Goal: Task Accomplishment & Management: Use online tool/utility

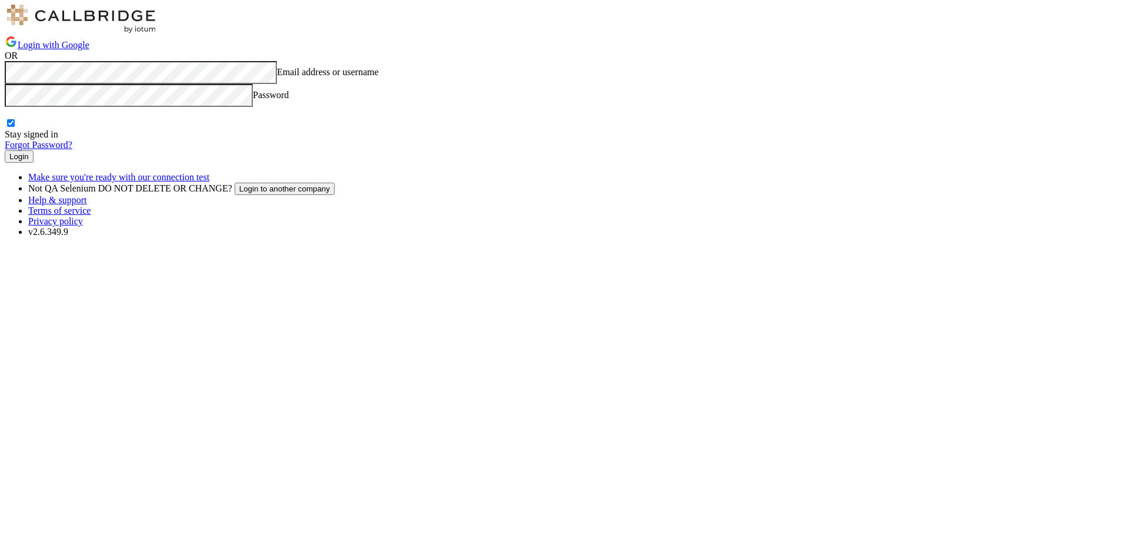
click at [34, 163] on button "Login" at bounding box center [19, 156] width 29 height 12
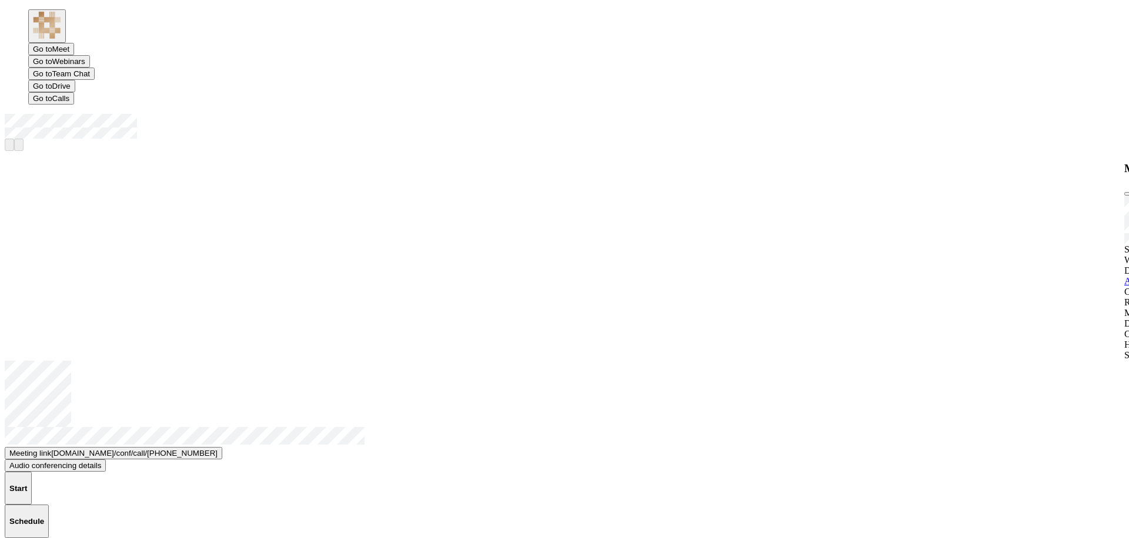
click at [5, 139] on span "Open menu" at bounding box center [5, 139] width 0 height 0
click at [33, 45] on span "button" at bounding box center [33, 49] width 0 height 9
click at [44, 517] on h4 "Schedule" at bounding box center [26, 521] width 35 height 9
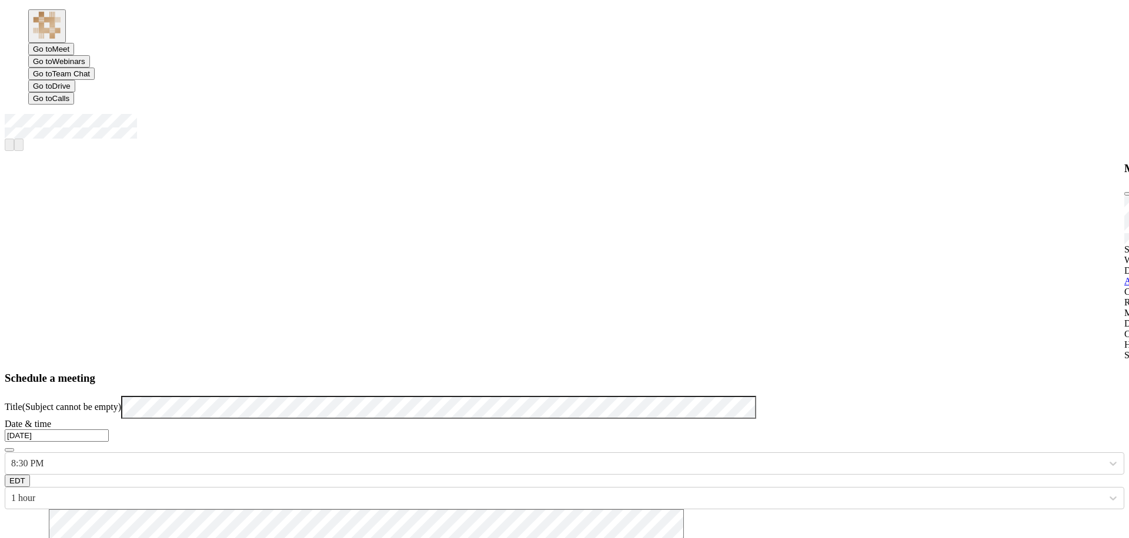
click at [564, 372] on h3 "Schedule a meeting" at bounding box center [564, 378] width 1119 height 13
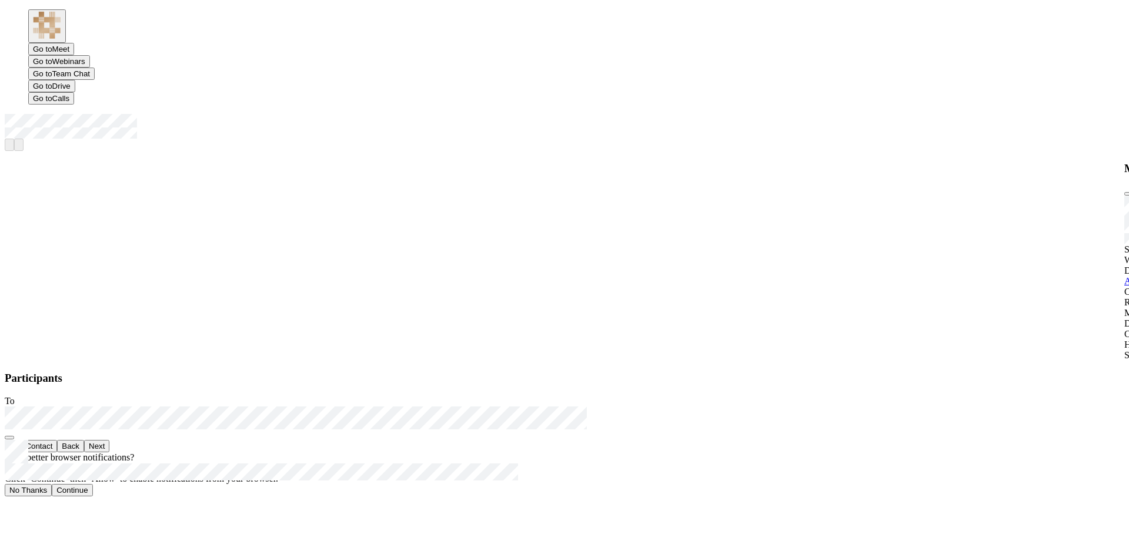
scroll to position [359, 625]
click at [109, 453] on button "Next" at bounding box center [96, 446] width 25 height 12
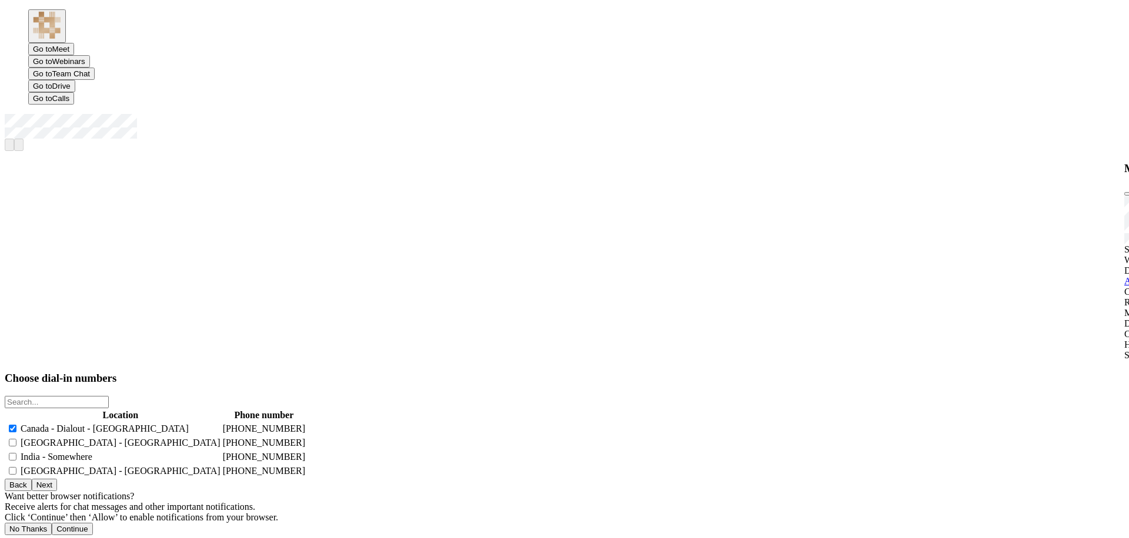
click at [57, 491] on button "Next" at bounding box center [44, 485] width 25 height 12
